Goal: Check status

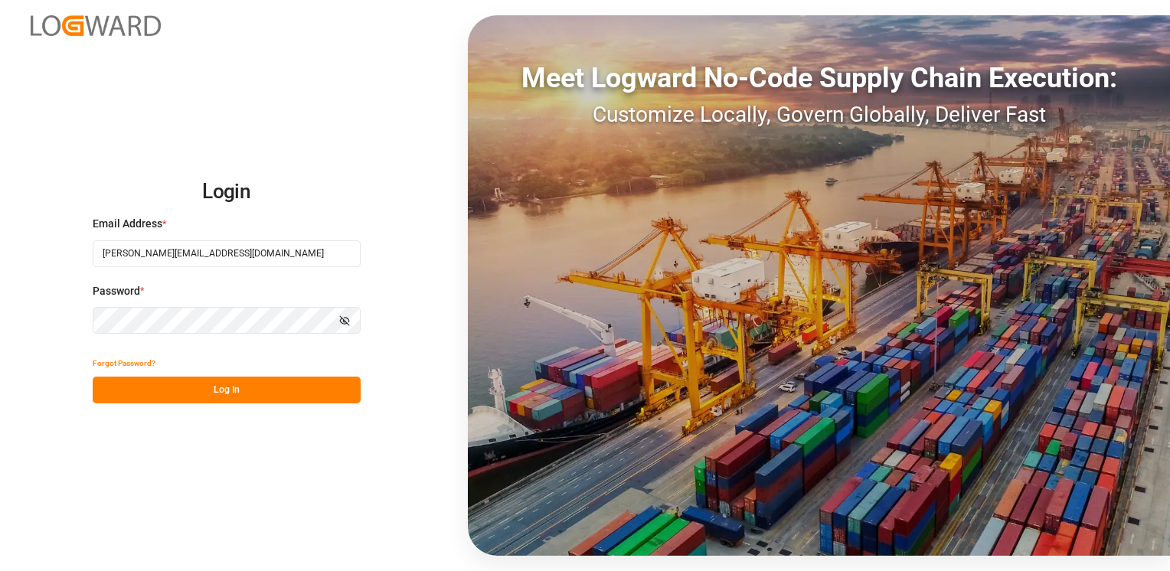
click at [245, 389] on button "Log In" at bounding box center [227, 390] width 268 height 27
